Goal: Transaction & Acquisition: Purchase product/service

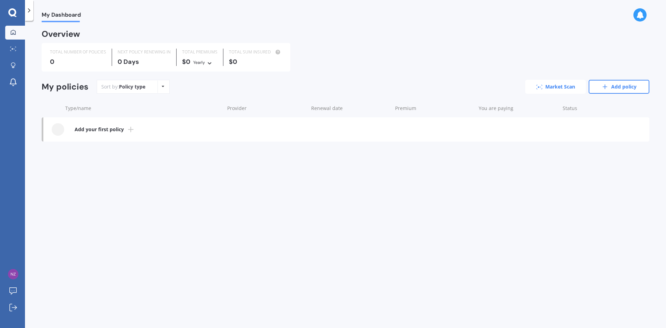
click at [557, 89] on link "Market Scan" at bounding box center [555, 87] width 61 height 14
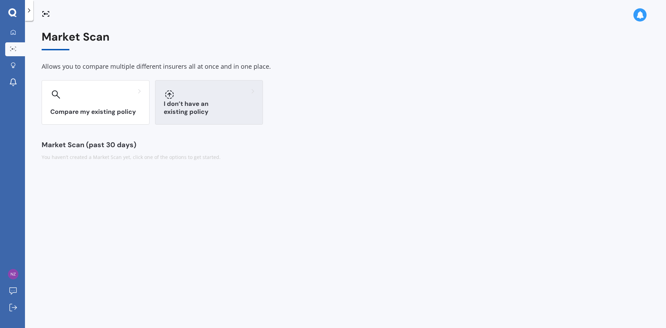
click at [211, 104] on div "I don’t have an existing policy" at bounding box center [209, 102] width 108 height 44
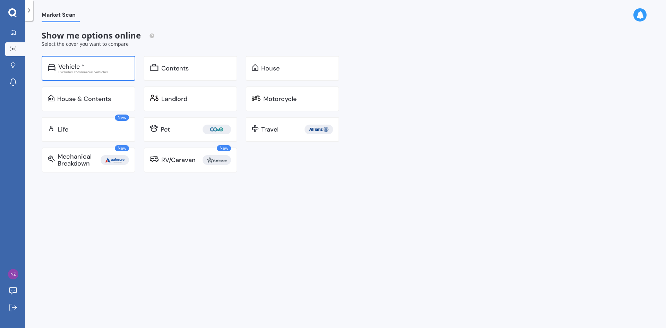
click at [90, 65] on div "Vehicle *" at bounding box center [93, 66] width 71 height 7
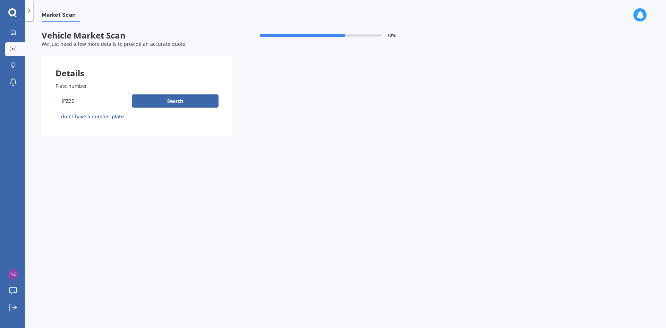
click at [80, 104] on input "Plate number" at bounding box center [93, 101] width 74 height 15
type input "ngw961"
click at [177, 93] on div "Plate number Search I don’t have a number plate" at bounding box center [137, 102] width 163 height 40
click at [175, 101] on button "Search" at bounding box center [175, 100] width 87 height 13
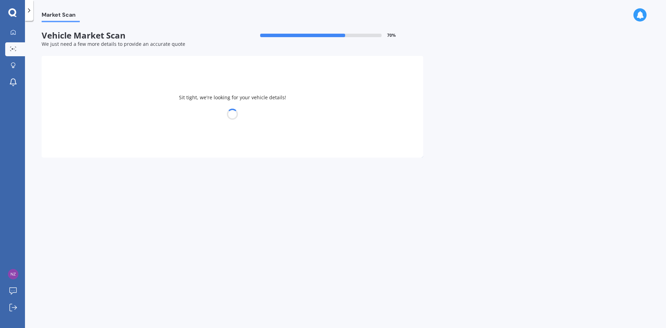
select select "JAGUAR"
select select "I-PACE"
select select "12"
select select "05"
select select "1971"
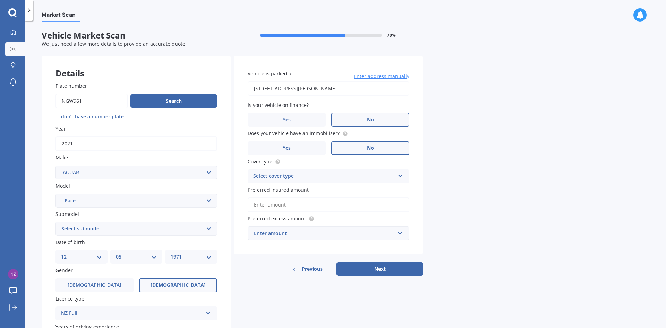
click at [186, 231] on select "Select submodel Electric" at bounding box center [137, 229] width 162 height 14
select select "ELECTRIC"
click at [56, 222] on select "Select submodel Electric" at bounding box center [137, 229] width 162 height 14
click at [222, 255] on div "Plate number Search I don’t have a number plate Year [DATE] Make Select make AC…" at bounding box center [136, 266] width 189 height 397
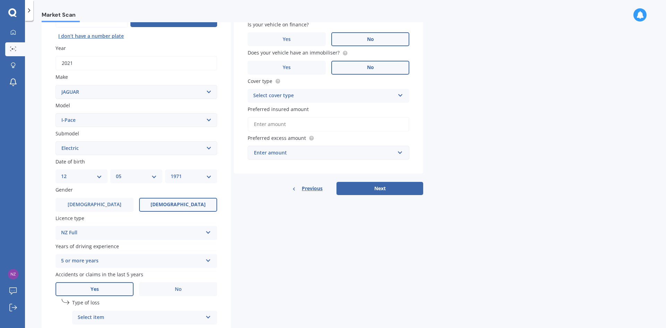
scroll to position [104, 0]
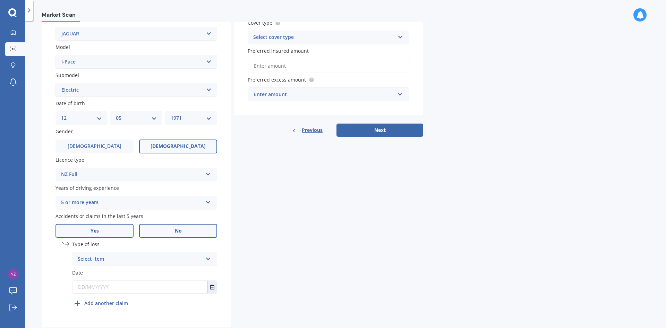
click at [177, 230] on span "No" at bounding box center [178, 231] width 7 height 6
click at [0, 0] on input "No" at bounding box center [0, 0] width 0 height 0
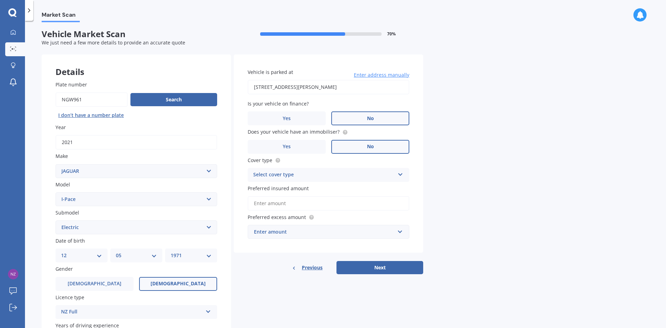
scroll to position [0, 0]
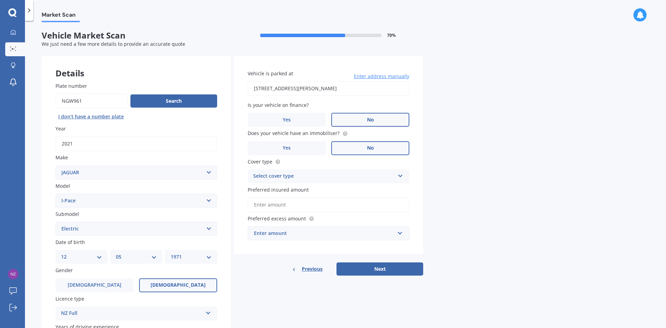
click at [319, 177] on div "Select cover type" at bounding box center [324, 176] width 142 height 8
click at [287, 190] on span "Comprehensive" at bounding box center [272, 189] width 37 height 7
click at [280, 204] on input "Preferred insured amount" at bounding box center [329, 204] width 162 height 15
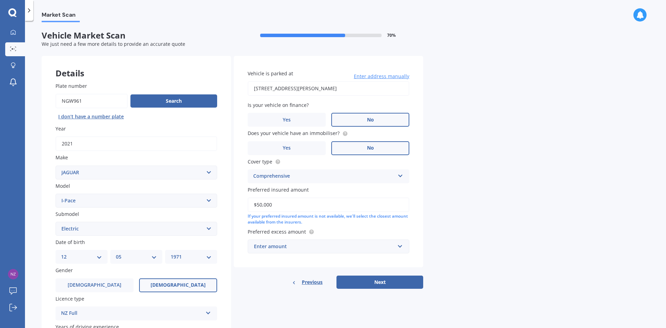
type input "$50,000"
click at [314, 250] on div "Enter amount" at bounding box center [324, 246] width 141 height 8
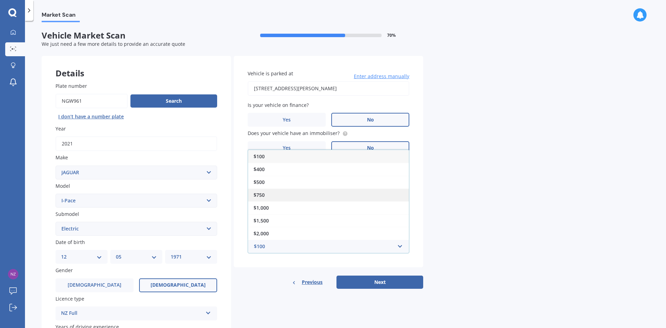
click at [283, 195] on div "$750" at bounding box center [328, 194] width 161 height 13
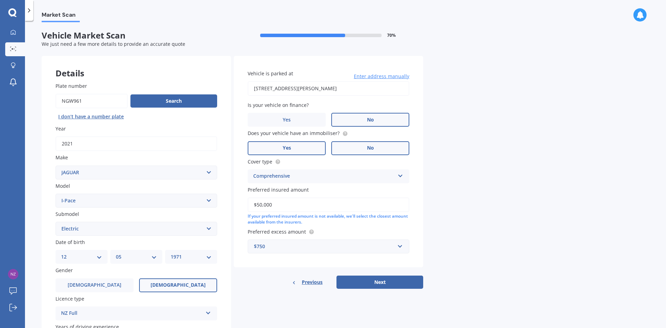
click at [285, 149] on span "Yes" at bounding box center [287, 148] width 8 height 6
click at [0, 0] on input "Yes" at bounding box center [0, 0] width 0 height 0
click at [375, 281] on button "Next" at bounding box center [379, 281] width 87 height 13
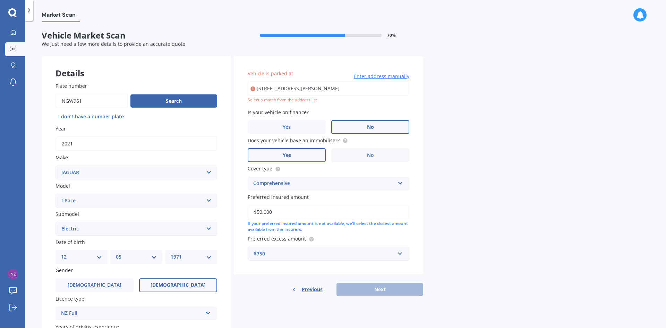
type input "[STREET_ADDRESS][PERSON_NAME]"
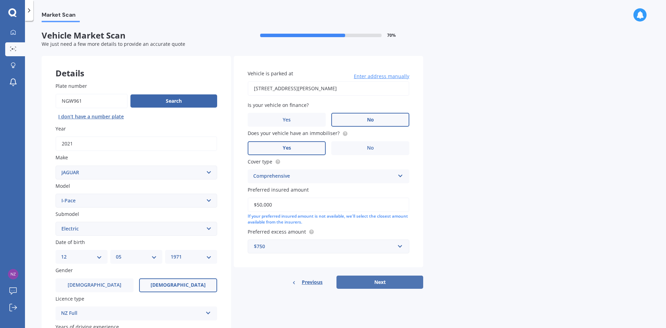
click at [365, 282] on button "Next" at bounding box center [379, 281] width 87 height 13
select select "12"
select select "05"
select select "1971"
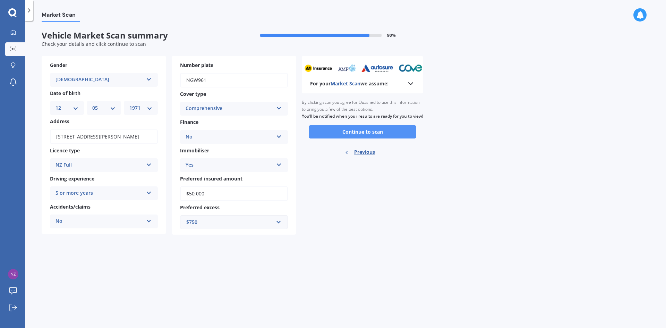
click at [355, 138] on button "Continue to scan" at bounding box center [363, 131] width 108 height 13
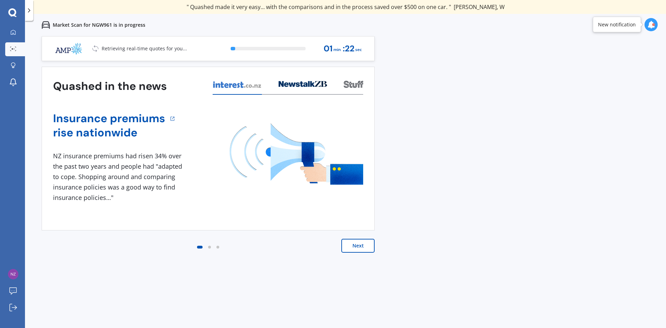
click at [361, 245] on button "Next" at bounding box center [357, 246] width 33 height 14
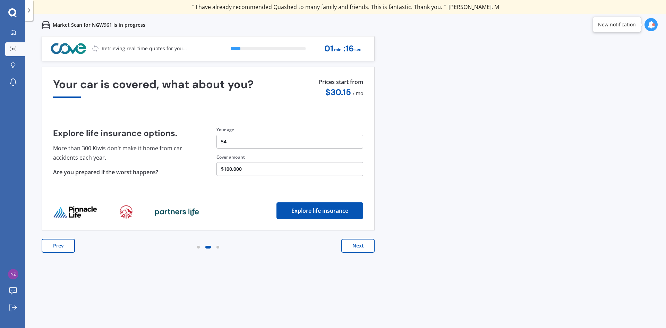
click at [361, 245] on button "Next" at bounding box center [357, 246] width 33 height 14
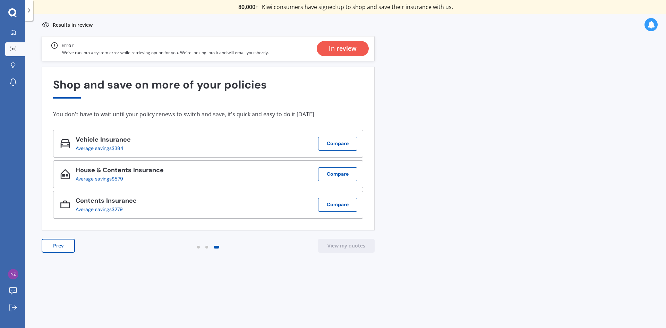
click at [415, 104] on div "Previous 80,000+ [DEMOGRAPHIC_DATA] consumers have signed up to shop and save t…" at bounding box center [345, 200] width 641 height 328
click at [14, 32] on icon at bounding box center [13, 32] width 6 height 6
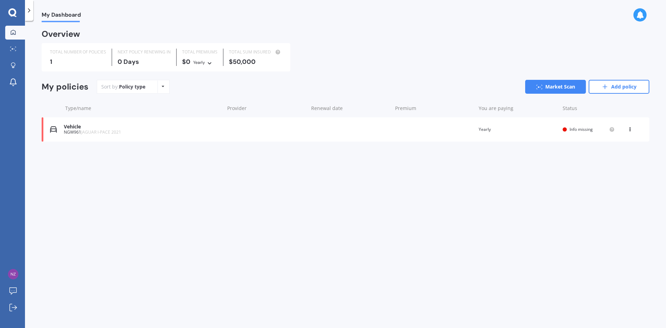
click at [585, 131] on span "Info missing" at bounding box center [581, 129] width 23 height 6
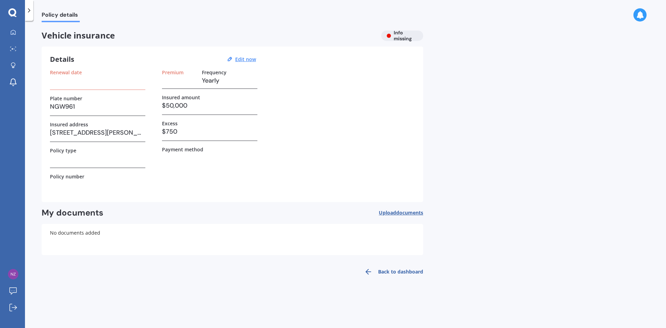
click at [12, 11] on icon at bounding box center [12, 12] width 8 height 9
